Goal: Information Seeking & Learning: Learn about a topic

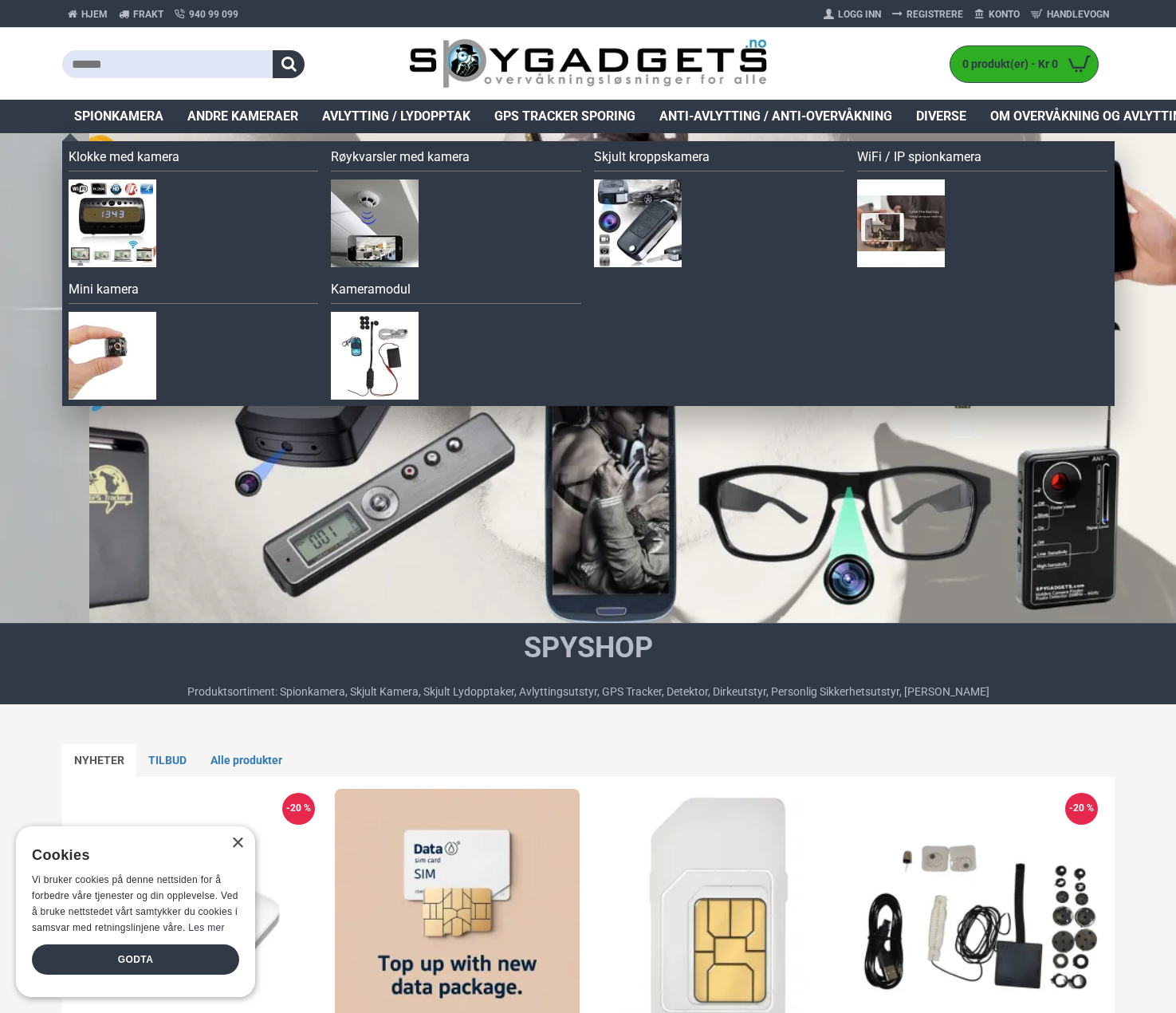
click at [121, 114] on span "Spionkamera" at bounding box center [119, 116] width 90 height 19
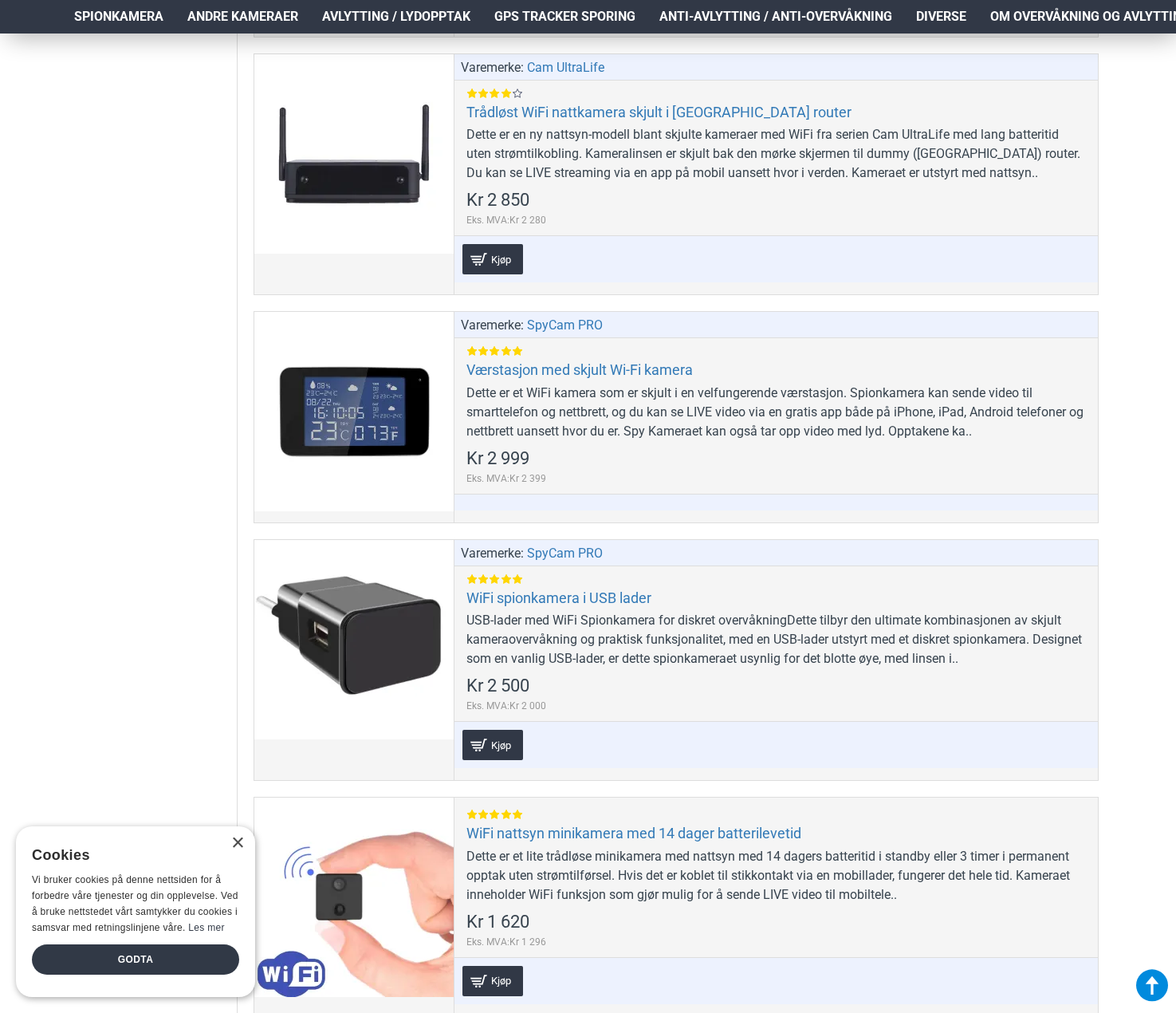
scroll to position [9040, 0]
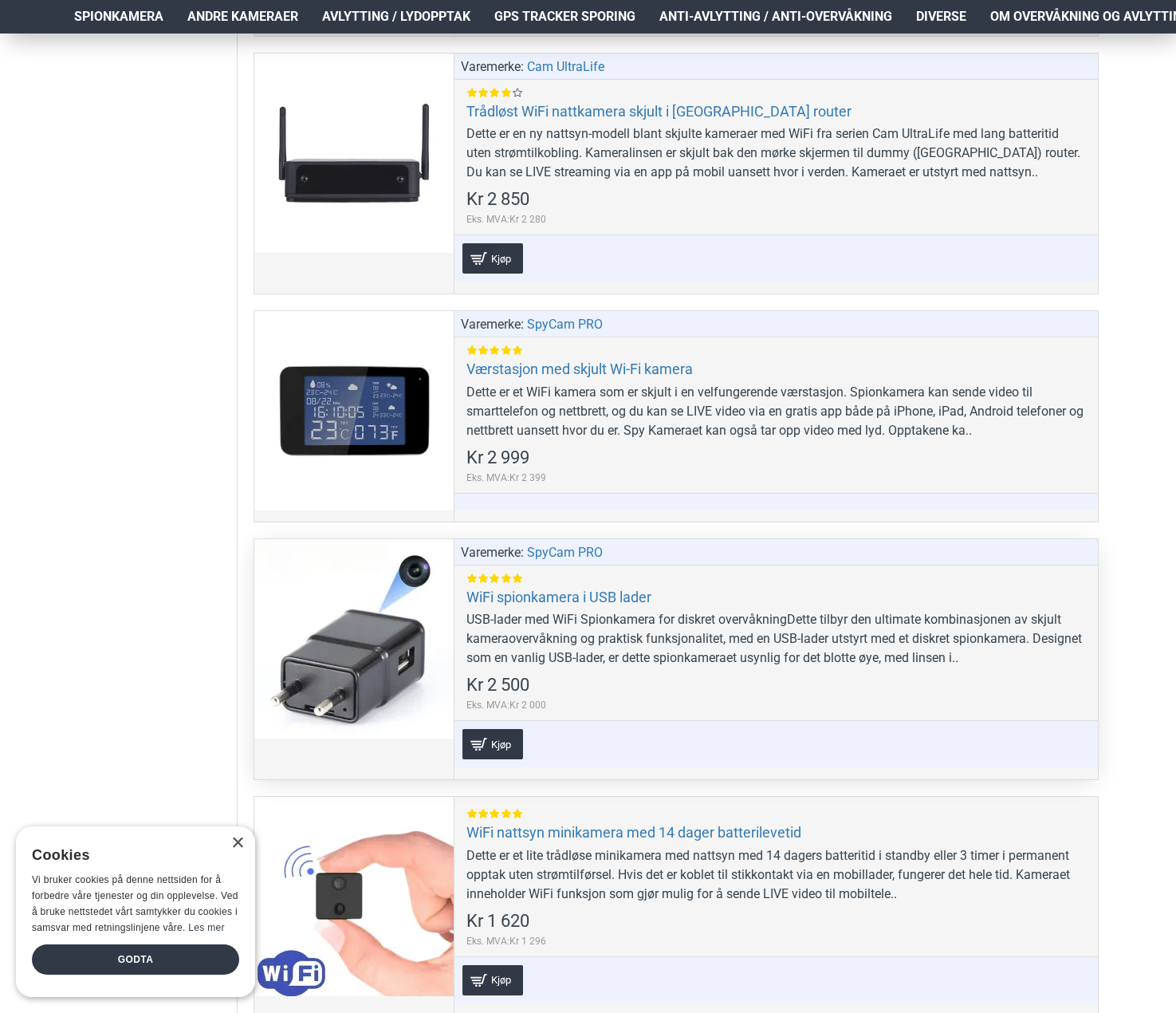
click at [378, 661] on div at bounding box center [354, 638] width 200 height 200
click at [364, 640] on div at bounding box center [354, 638] width 200 height 200
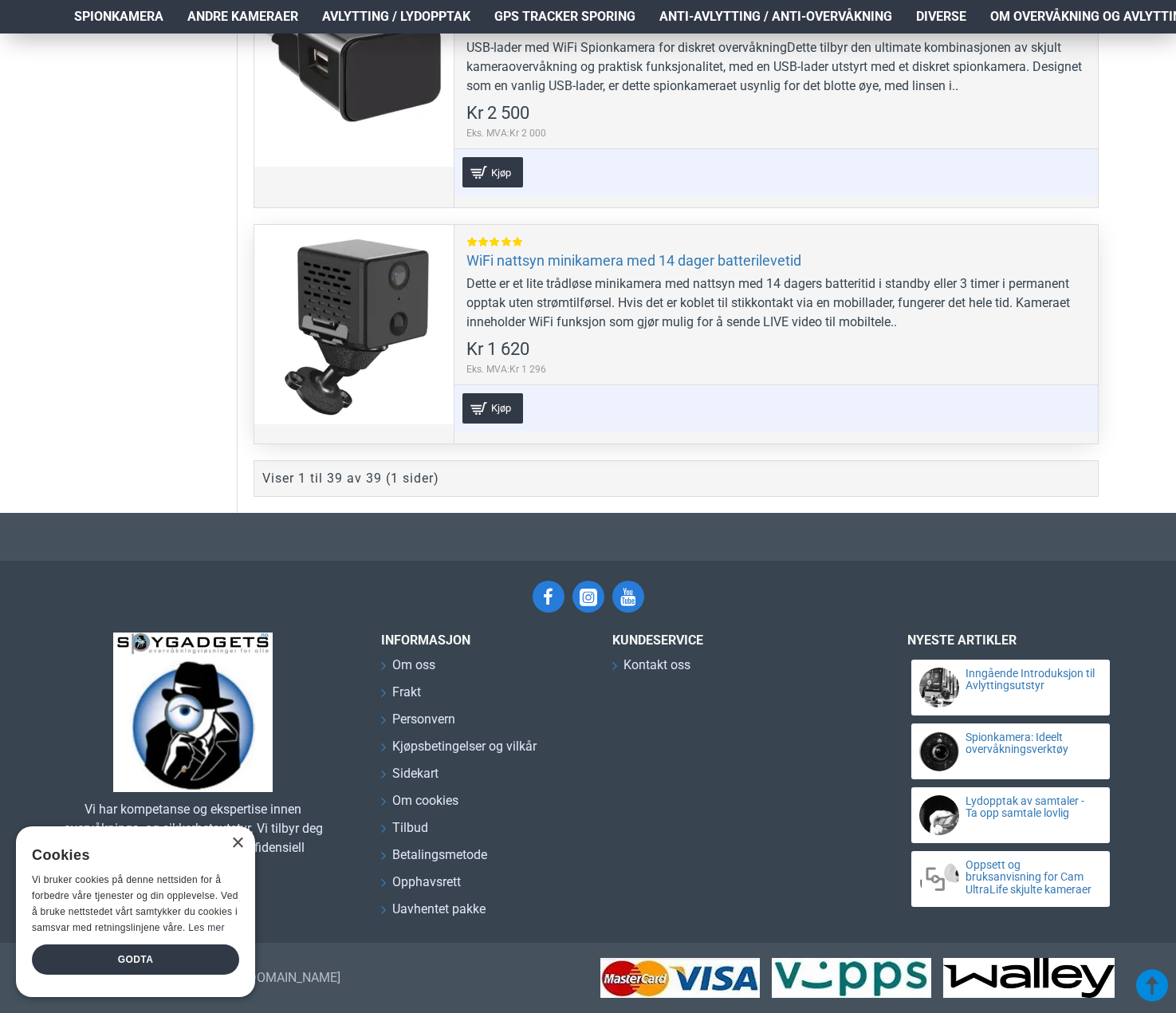
scroll to position [9613, 0]
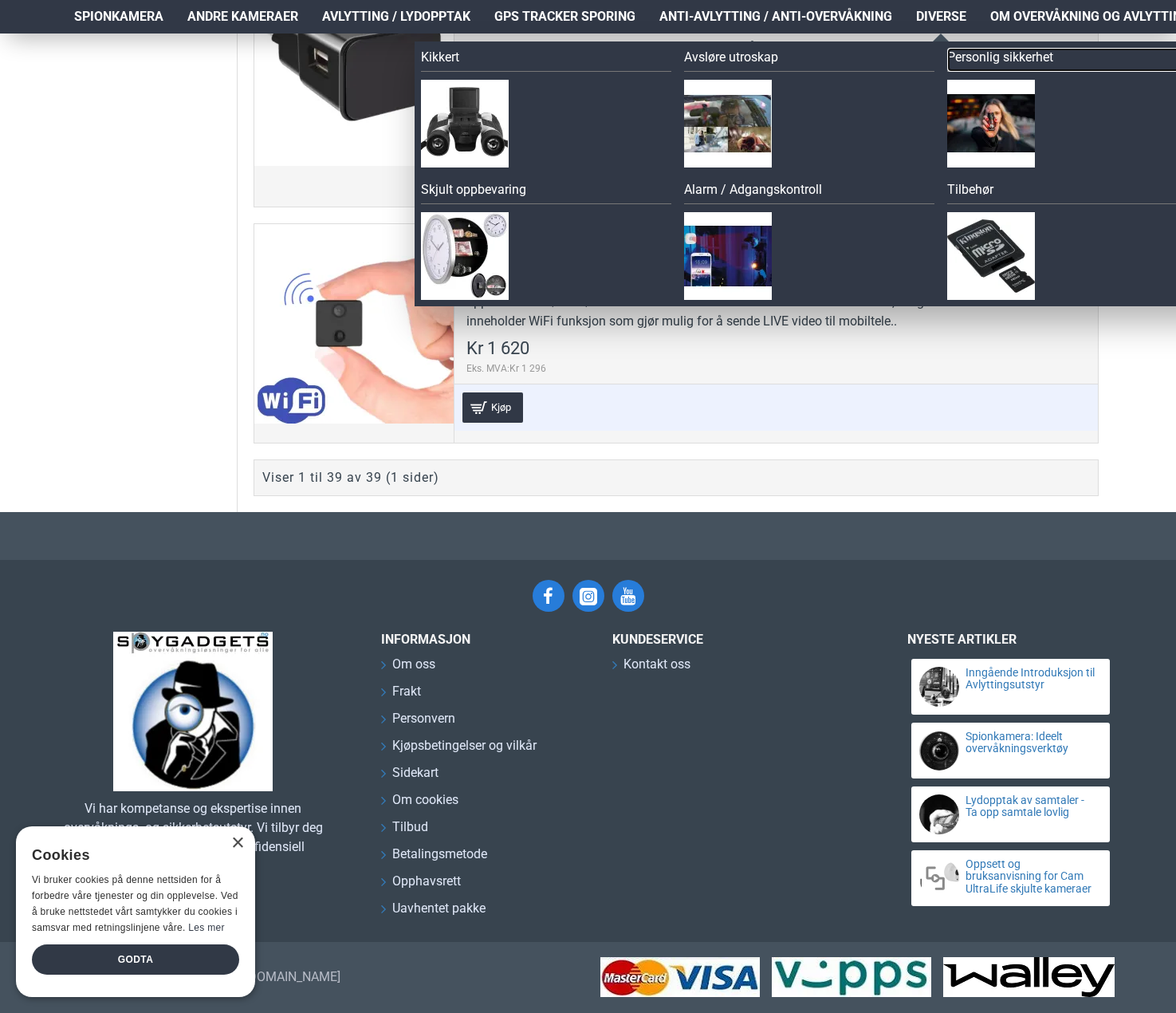
click at [980, 60] on link "Personlig sikkerhet" at bounding box center [1072, 60] width 250 height 24
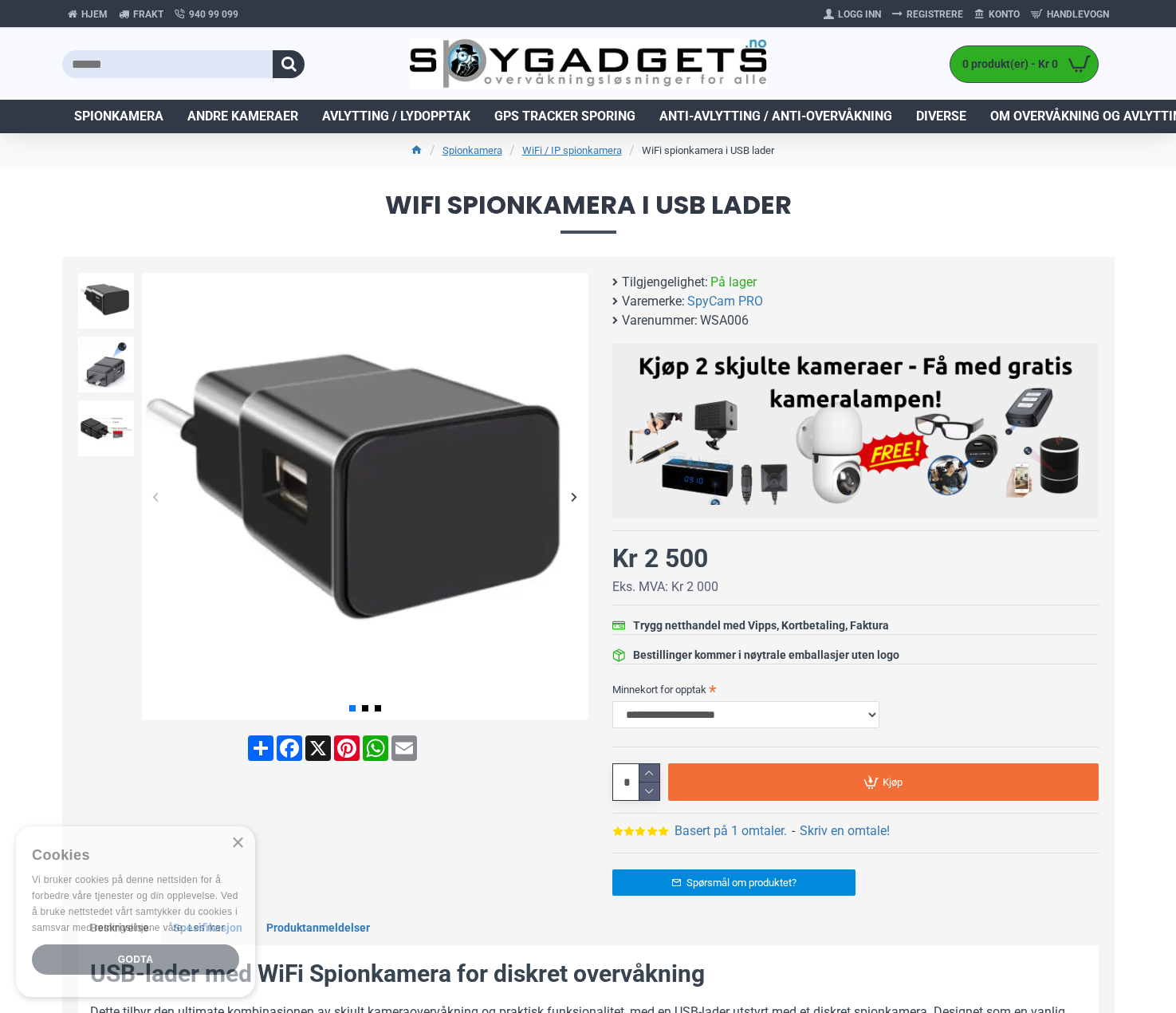
click at [566, 502] on div "Next slide" at bounding box center [574, 496] width 28 height 28
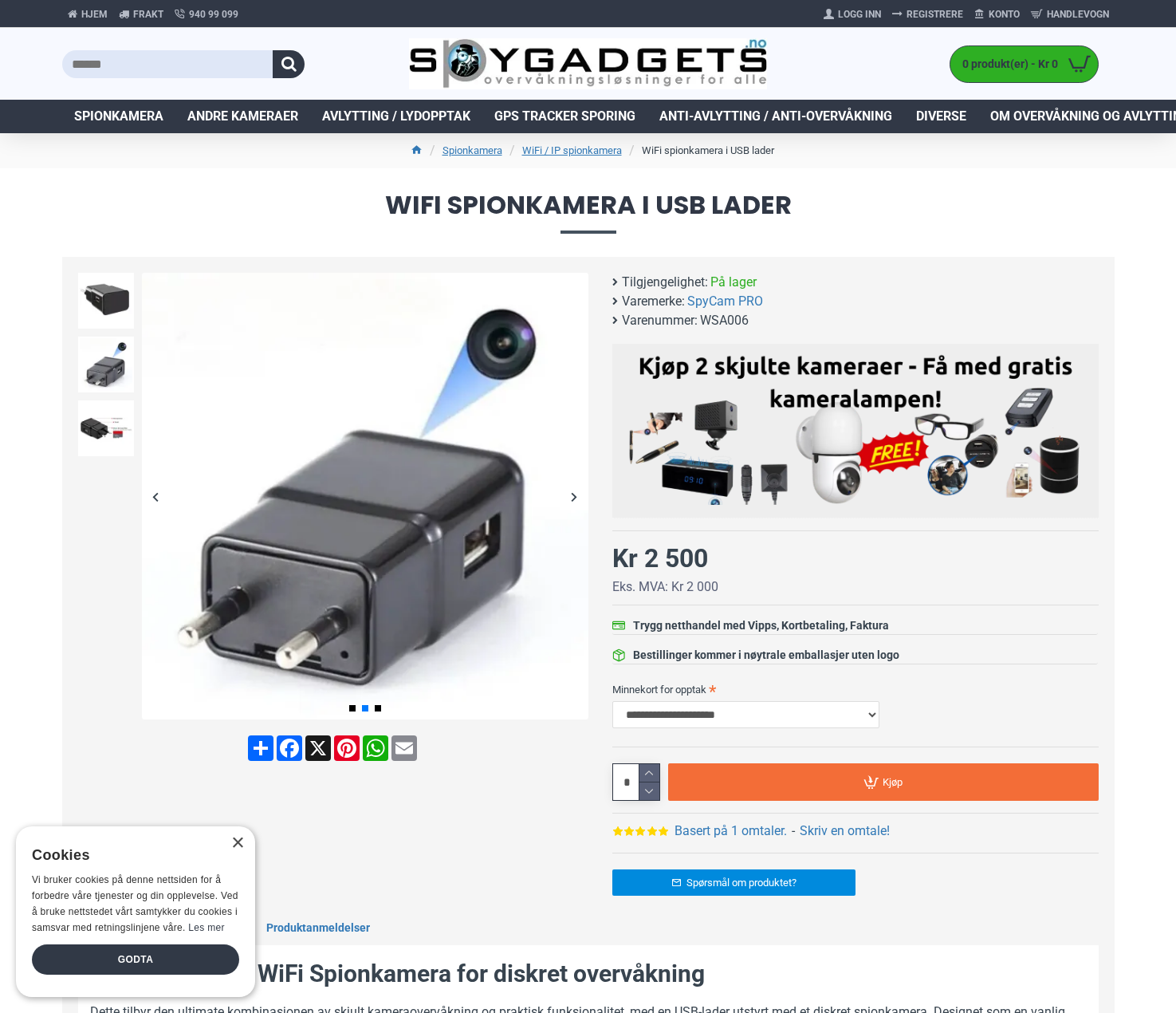
click at [566, 502] on div "Next slide" at bounding box center [574, 496] width 28 height 28
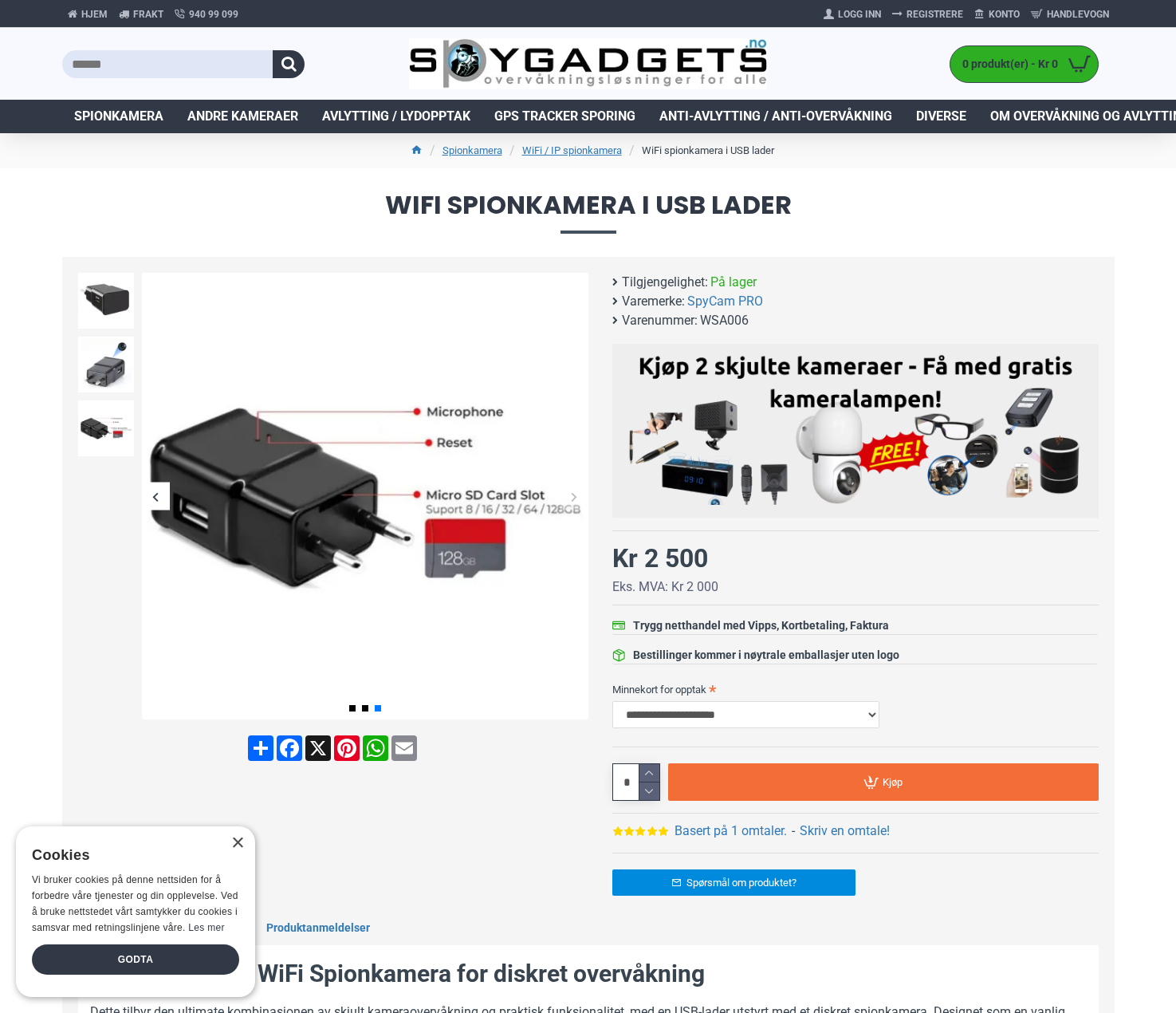
click at [566, 502] on div "Next slide" at bounding box center [574, 496] width 28 height 28
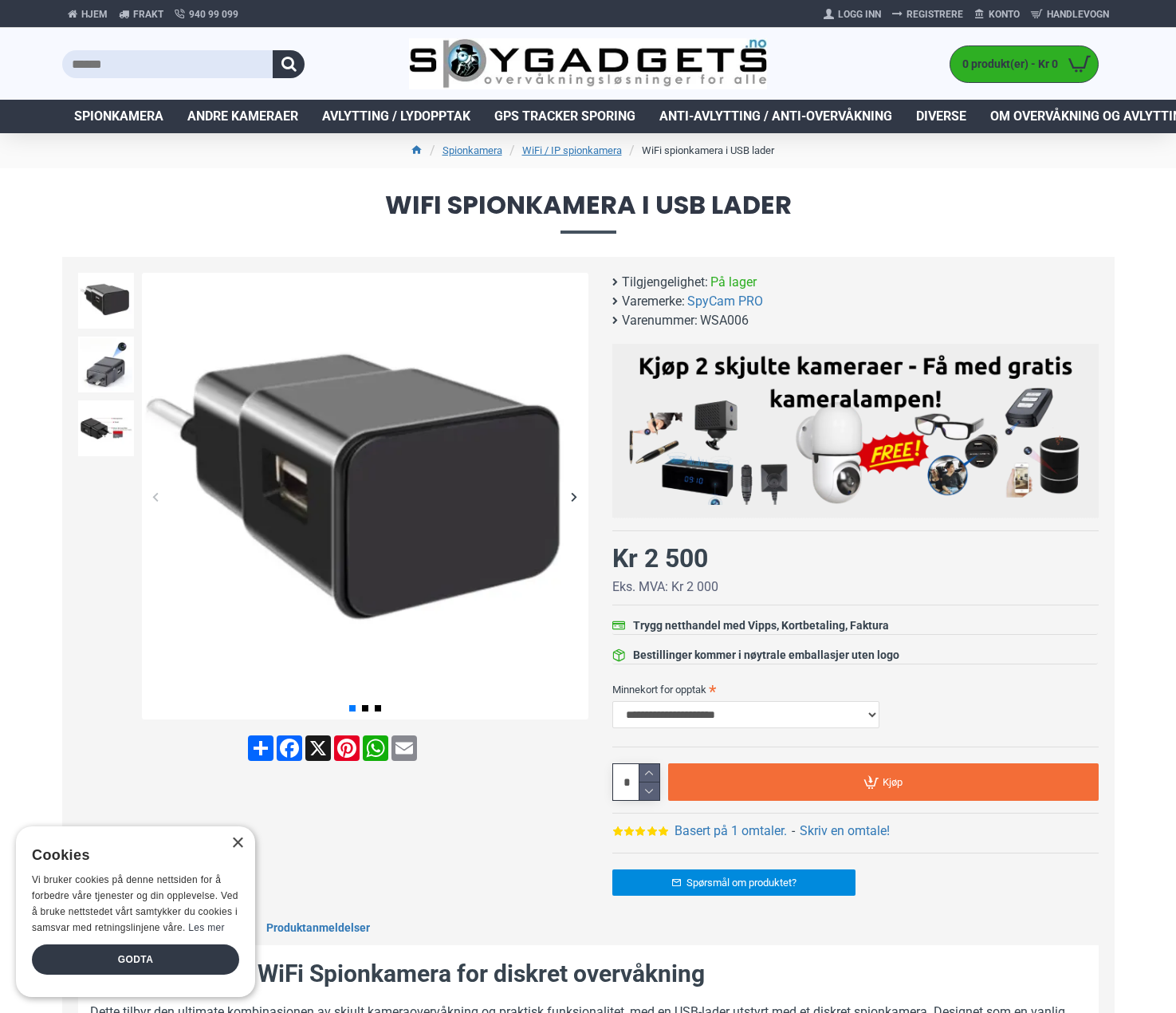
click at [573, 496] on div "Next slide" at bounding box center [574, 496] width 28 height 28
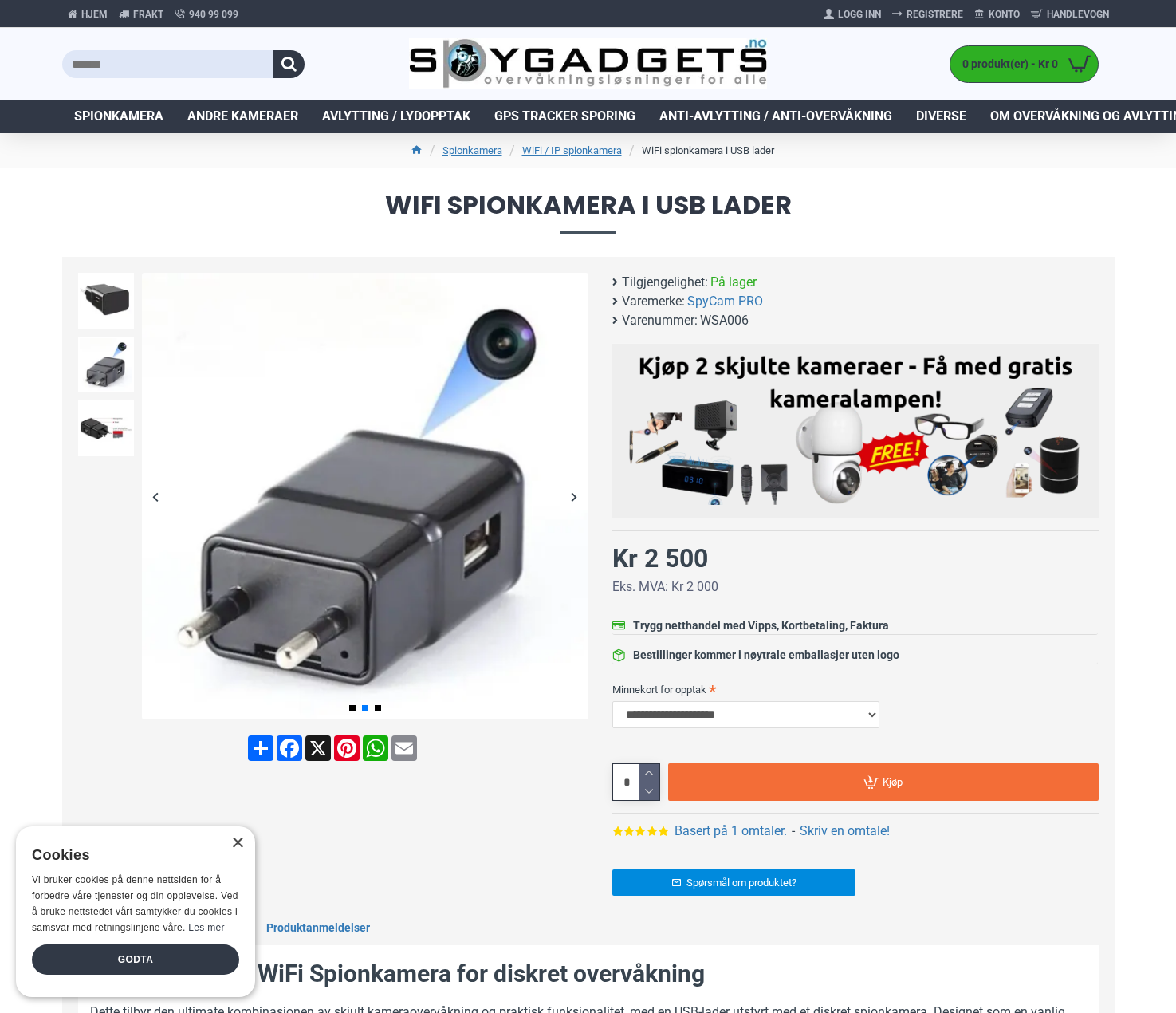
click at [573, 496] on div "Next slide" at bounding box center [574, 496] width 28 height 28
